Goal: Information Seeking & Learning: Learn about a topic

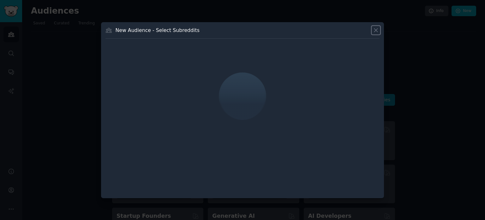
click at [378, 31] on icon at bounding box center [376, 30] width 7 height 7
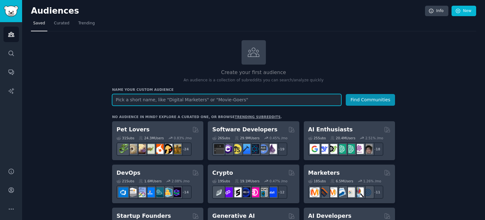
click at [169, 98] on input "text" at bounding box center [226, 100] width 229 height 12
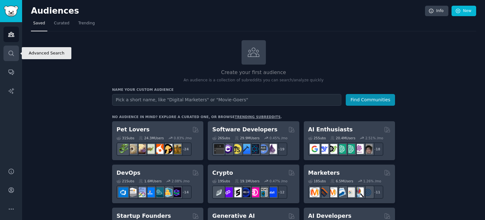
click at [16, 53] on link "Search" at bounding box center [10, 53] width 15 height 15
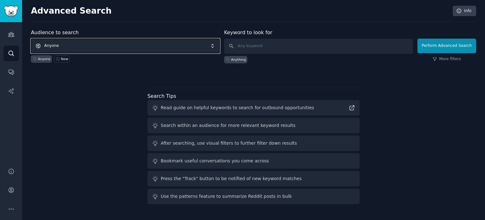
click at [135, 40] on span "Anyone" at bounding box center [125, 46] width 189 height 15
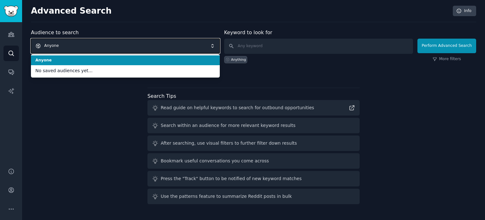
click at [133, 46] on span "Anyone" at bounding box center [125, 46] width 189 height 15
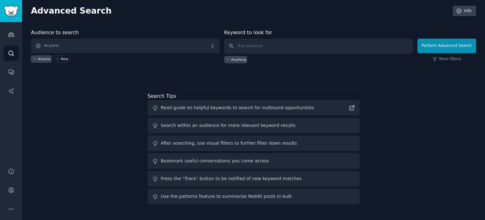
drag, startPoint x: 90, startPoint y: 103, endPoint x: 85, endPoint y: 88, distance: 16.6
click at [90, 103] on div "Audience to search Anyone Anyone New Keyword to look for Anything Perform Advan…" at bounding box center [254, 118] width 446 height 178
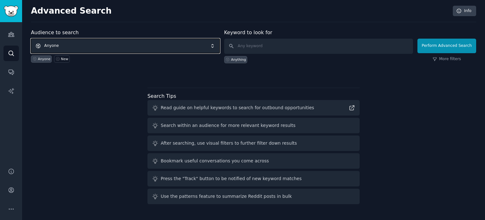
click at [115, 45] on span "Anyone" at bounding box center [125, 46] width 189 height 15
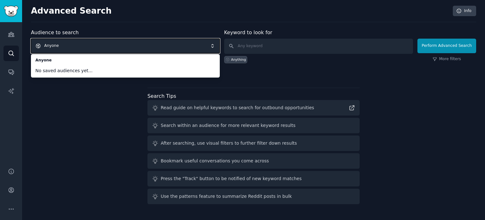
click at [62, 46] on span "Anyone" at bounding box center [125, 46] width 189 height 15
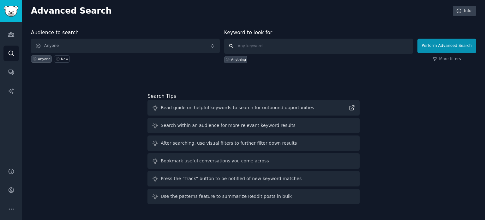
click at [286, 50] on input "text" at bounding box center [318, 46] width 189 height 15
click at [9, 33] on icon "Sidebar" at bounding box center [11, 34] width 7 height 7
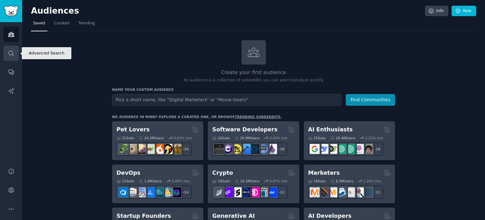
click at [14, 59] on link "Search" at bounding box center [10, 53] width 15 height 15
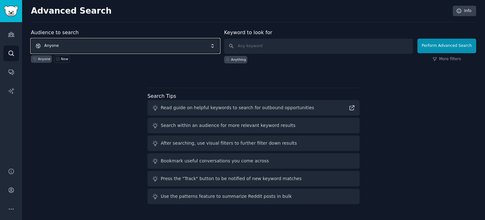
click at [126, 47] on span "Anyone" at bounding box center [125, 46] width 189 height 15
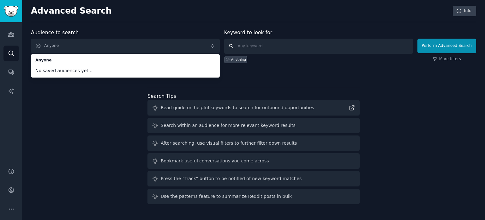
click at [272, 46] on input "text" at bounding box center [318, 46] width 189 height 15
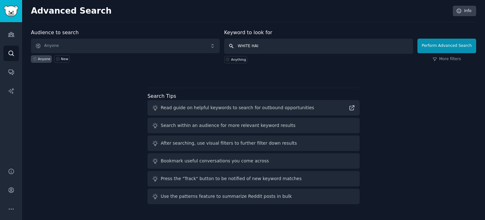
type input "WHITE HAIR"
click button "Perform Advanced Search" at bounding box center [447, 46] width 59 height 15
